Goal: Task Accomplishment & Management: Manage account settings

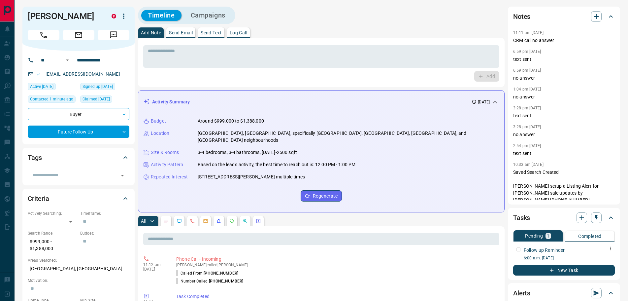
click at [610, 250] on icon "button" at bounding box center [610, 248] width 5 height 5
click at [602, 269] on li "Delete" at bounding box center [600, 271] width 29 height 10
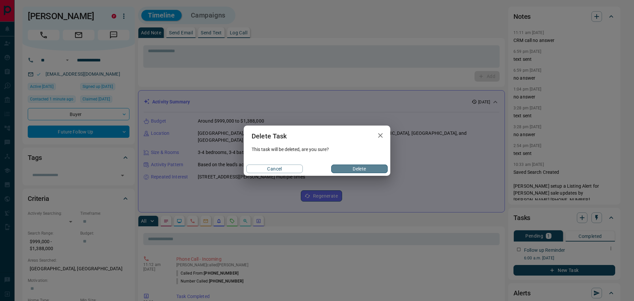
click at [348, 168] on button "Delete" at bounding box center [359, 168] width 56 height 9
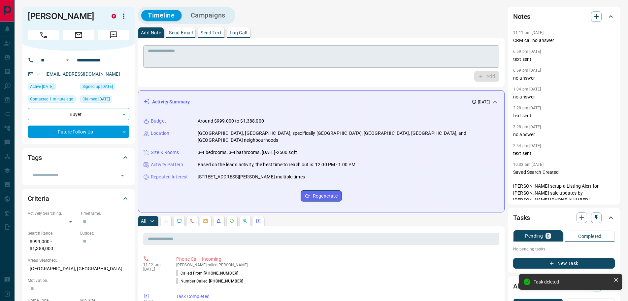
click at [212, 53] on textarea at bounding box center [321, 56] width 347 height 17
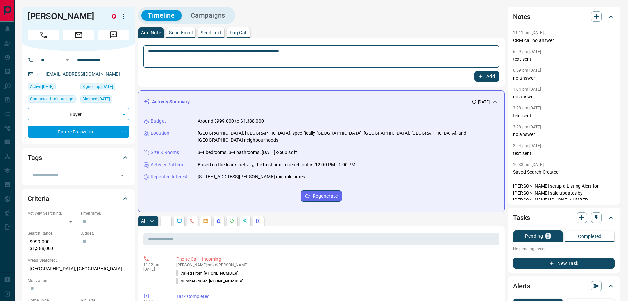
click at [327, 54] on textarea "**********" at bounding box center [321, 56] width 347 height 17
type textarea "**********"
click at [478, 76] on icon "button" at bounding box center [481, 76] width 6 height 6
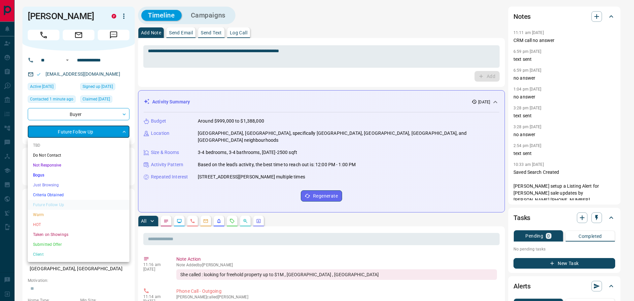
click at [42, 226] on li "HOT" at bounding box center [79, 225] width 102 height 10
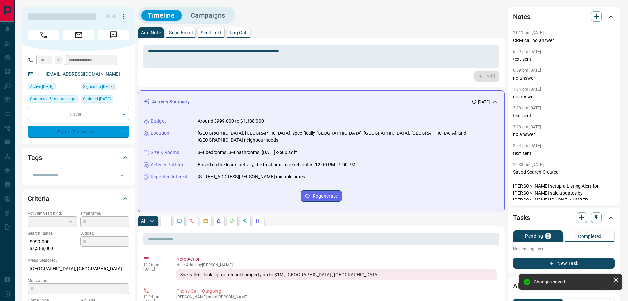
type input "*"
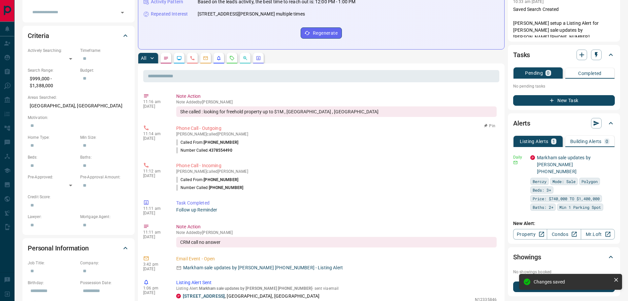
scroll to position [165, 0]
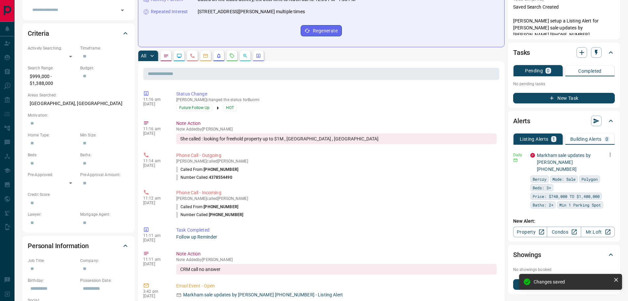
click at [610, 154] on icon "button" at bounding box center [610, 155] width 1 height 4
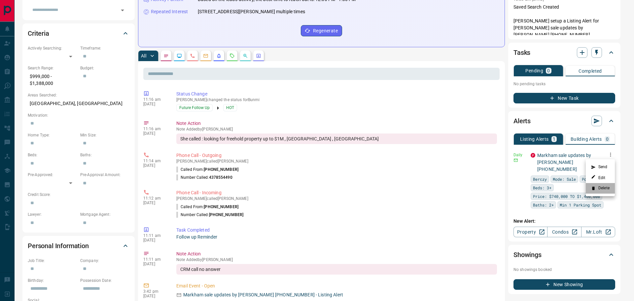
click at [595, 187] on icon at bounding box center [593, 188] width 5 height 5
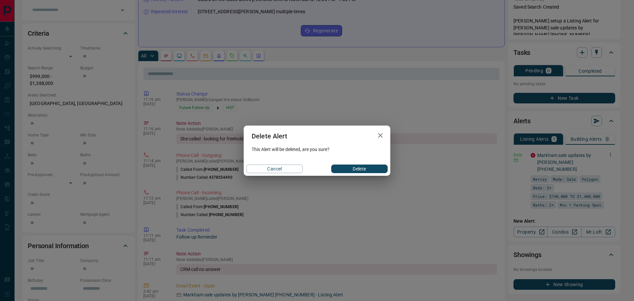
click at [371, 169] on button "Delete" at bounding box center [359, 168] width 56 height 9
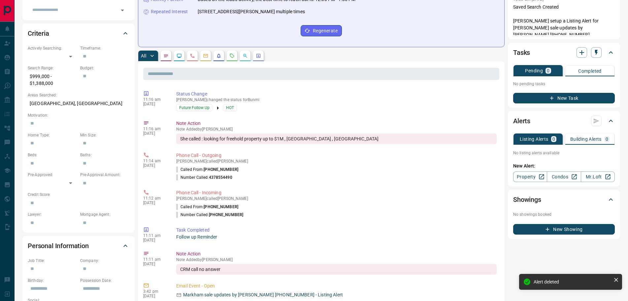
click at [180, 52] on button "button" at bounding box center [179, 56] width 11 height 11
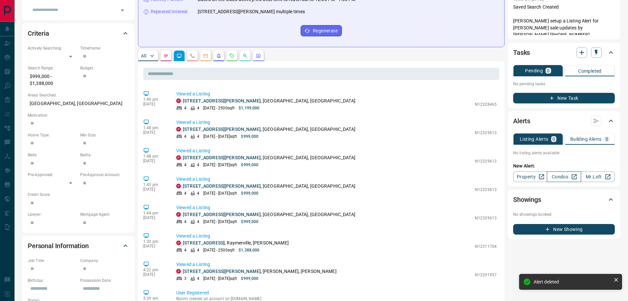
click at [566, 175] on link "Condos" at bounding box center [564, 176] width 34 height 11
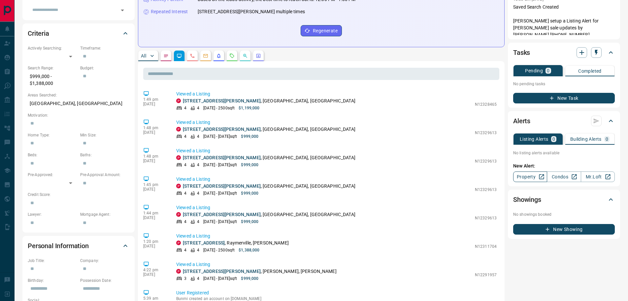
click at [529, 176] on link "Property" at bounding box center [530, 176] width 34 height 11
